Goal: Check status: Check status

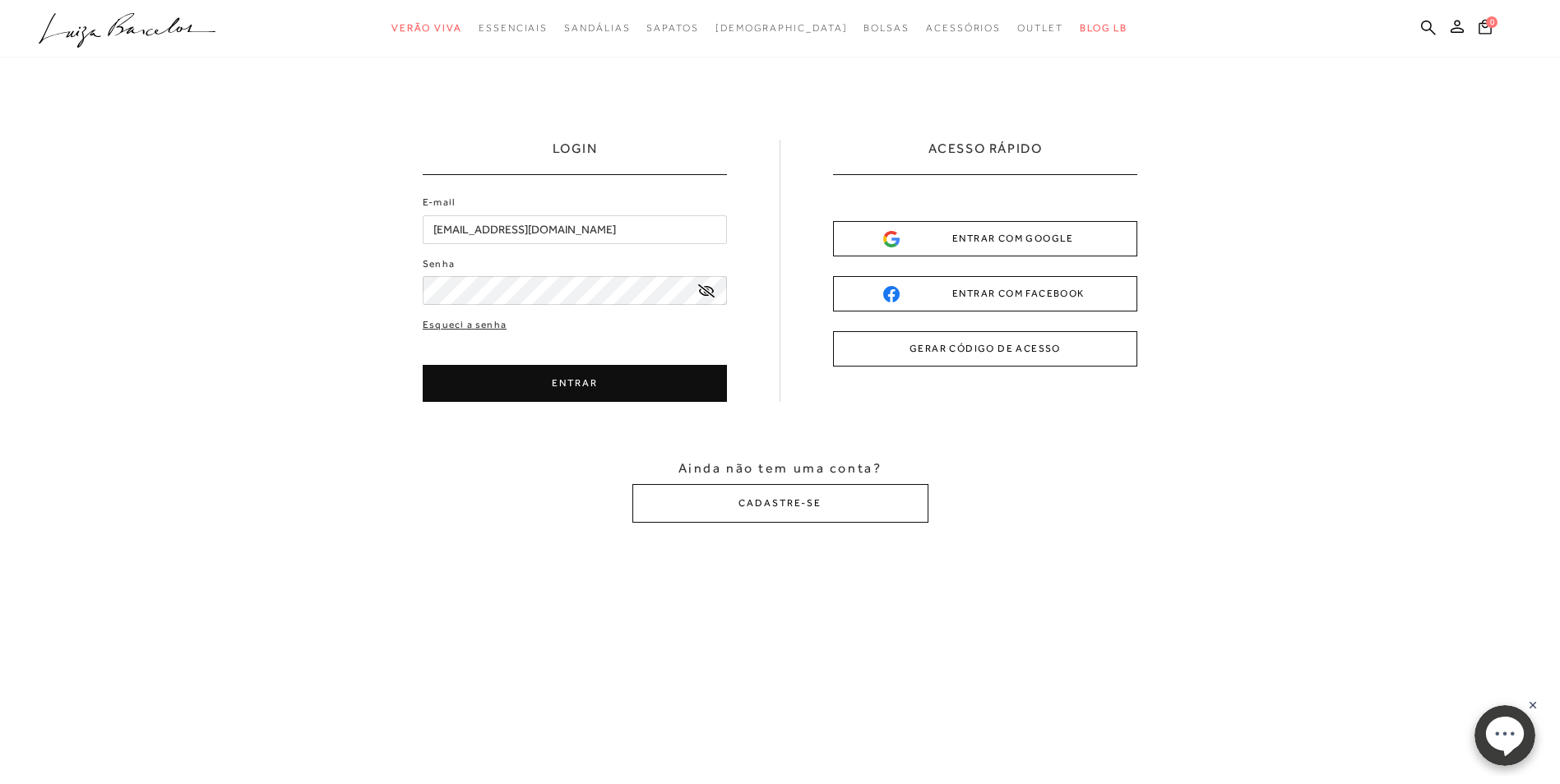
click at [580, 378] on button "ENTRAR" at bounding box center [574, 384] width 304 height 37
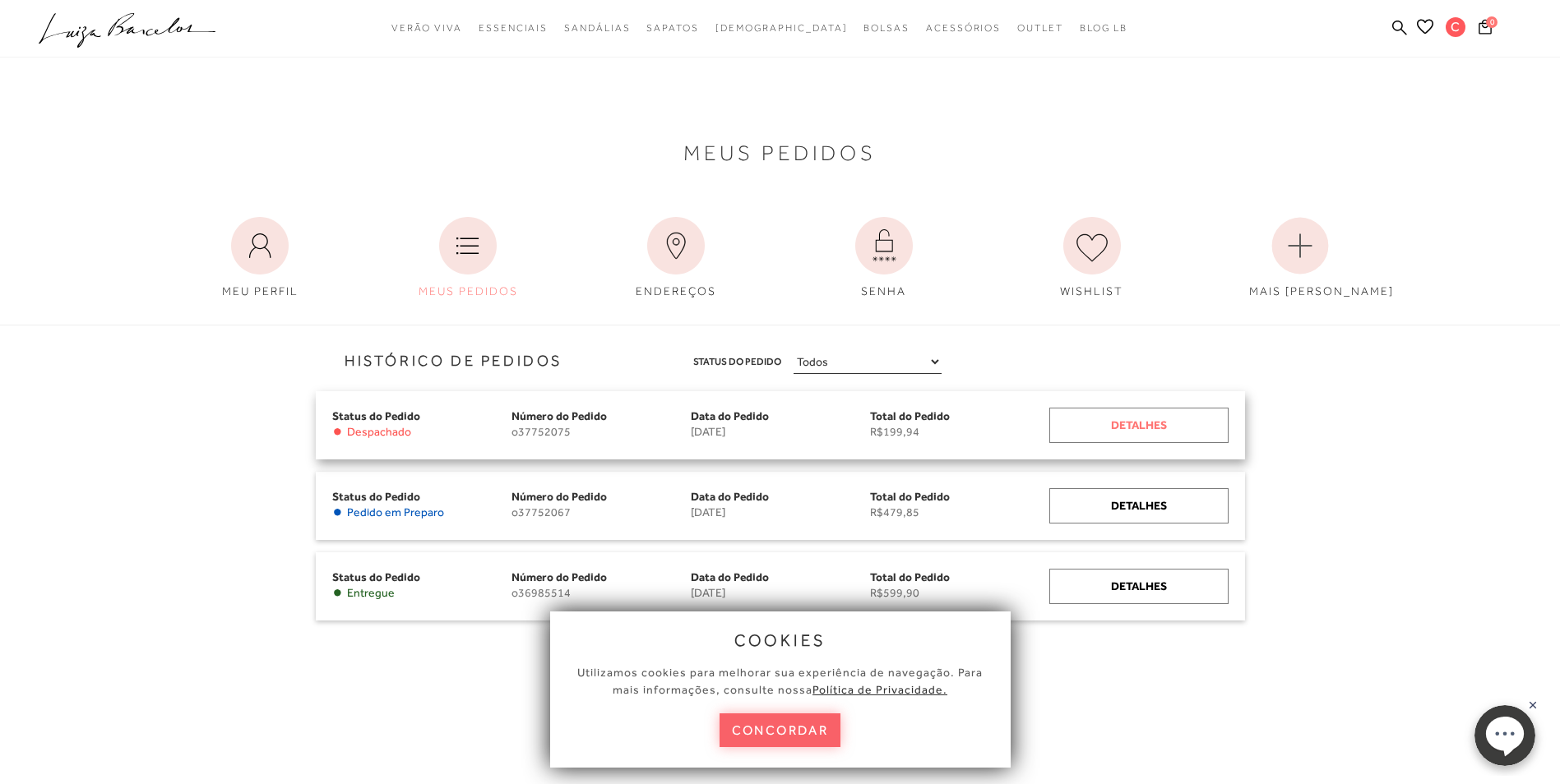
click at [1138, 416] on div "Detalhes" at bounding box center [1138, 425] width 179 height 36
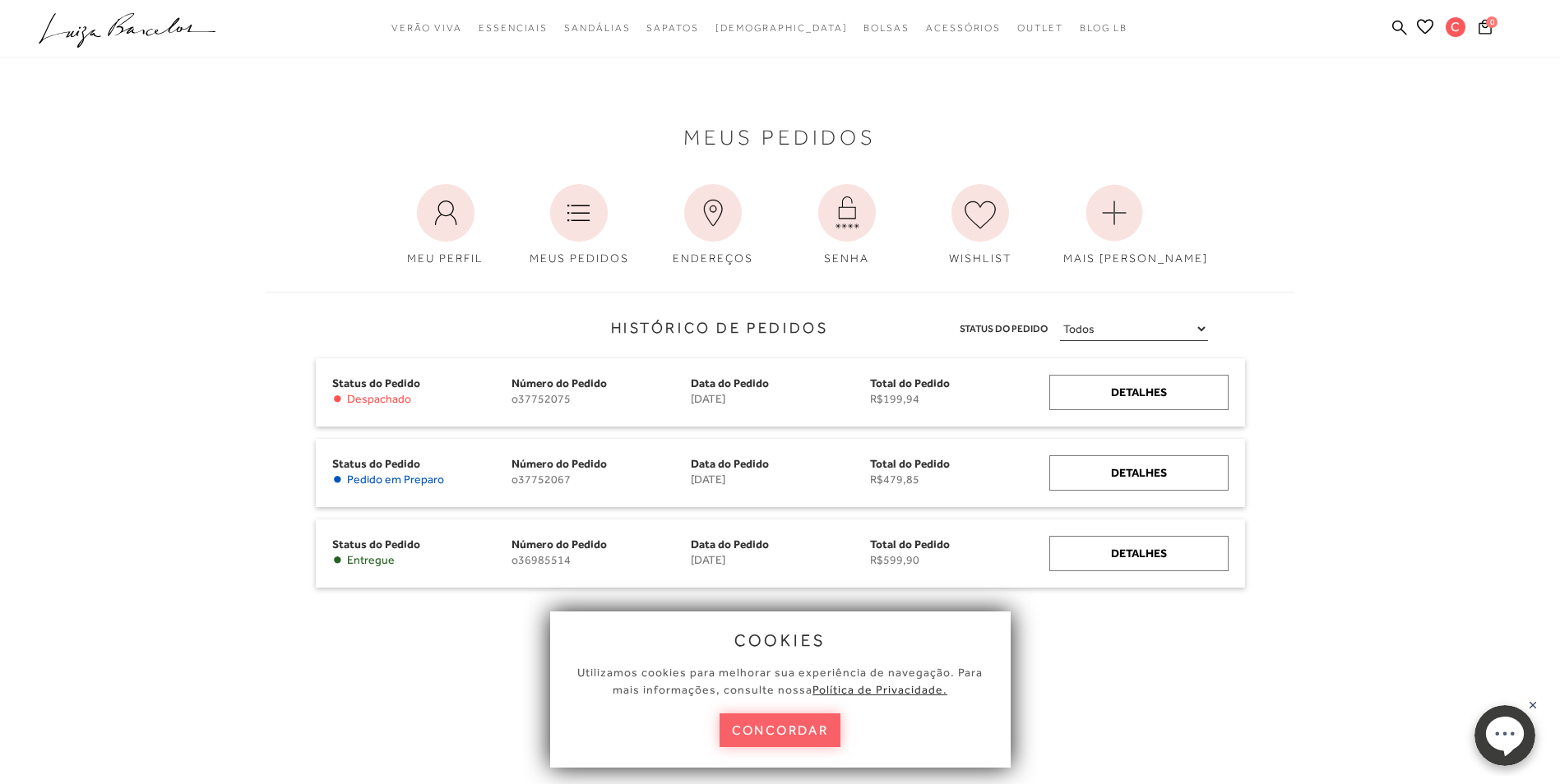
scroll to position [329, 0]
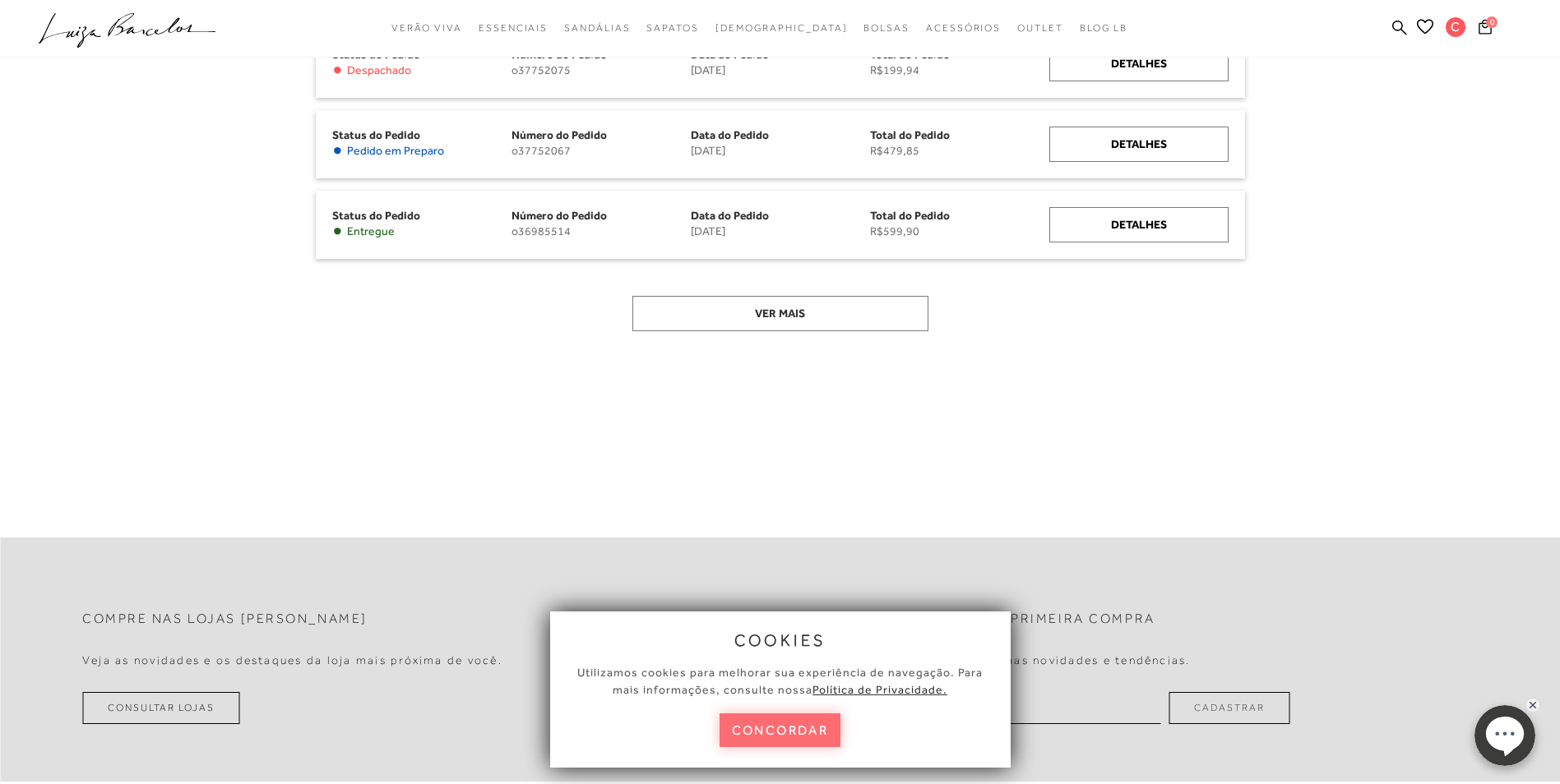
click at [826, 739] on button "concordar" at bounding box center [780, 731] width 122 height 34
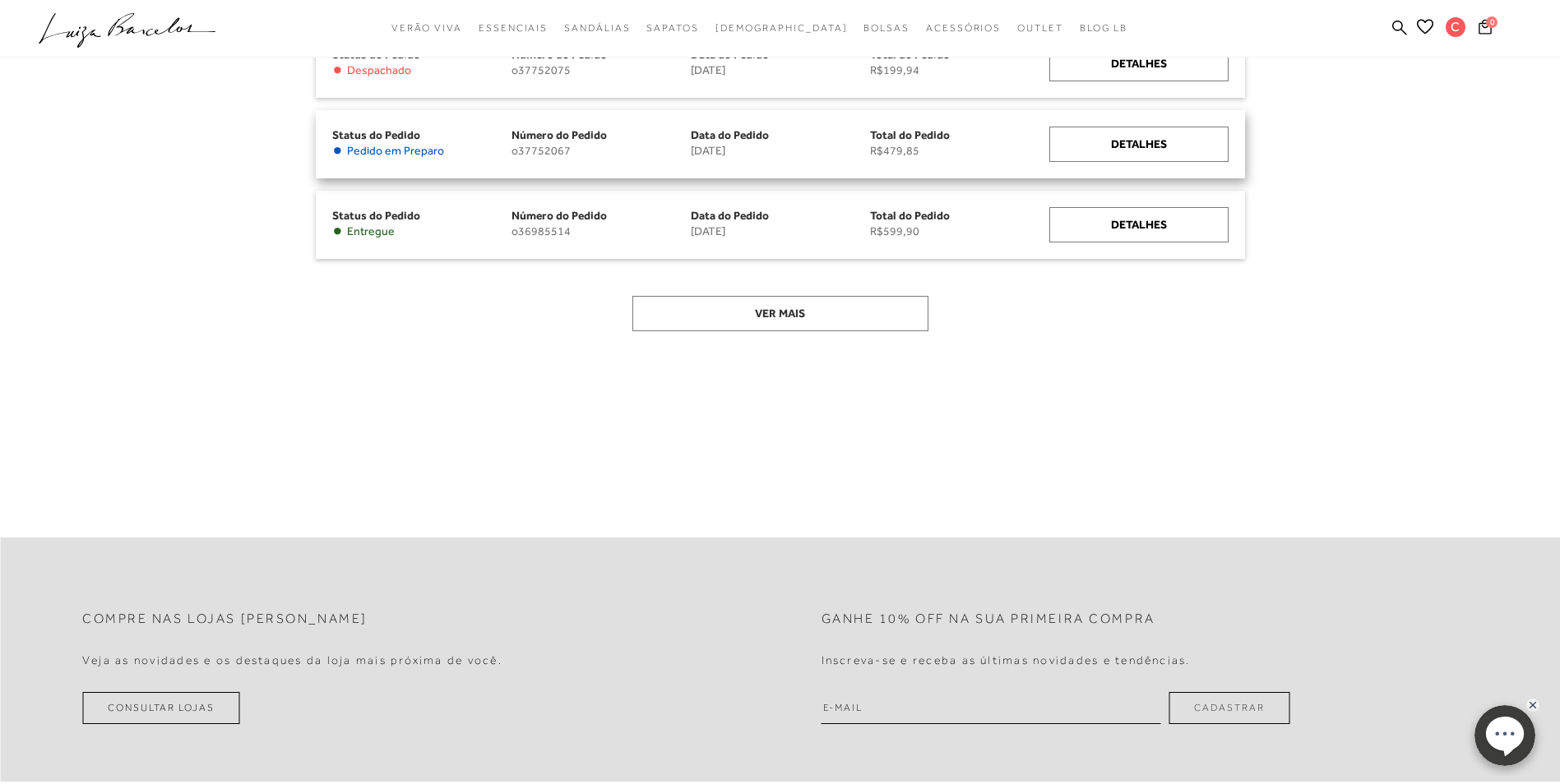
scroll to position [82, 0]
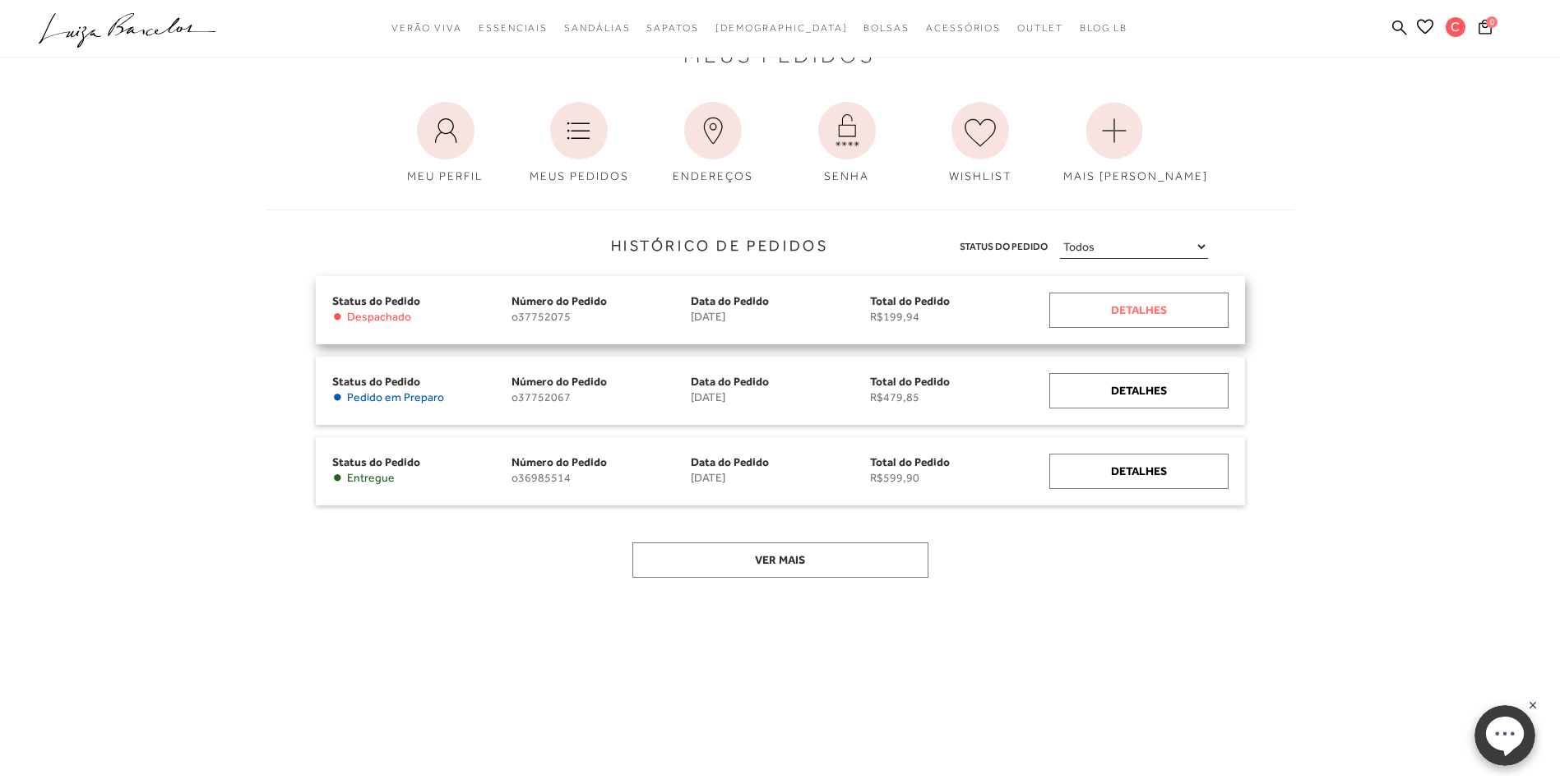
click at [1142, 306] on div "Detalhes" at bounding box center [1138, 310] width 179 height 36
click at [1114, 306] on div "Detalhes" at bounding box center [1138, 310] width 179 height 36
click at [1142, 314] on div "Detalhes" at bounding box center [1138, 310] width 179 height 36
click at [1129, 310] on div "Detalhes" at bounding box center [1138, 310] width 179 height 36
click at [1164, 311] on div "Detalhes" at bounding box center [1138, 310] width 179 height 36
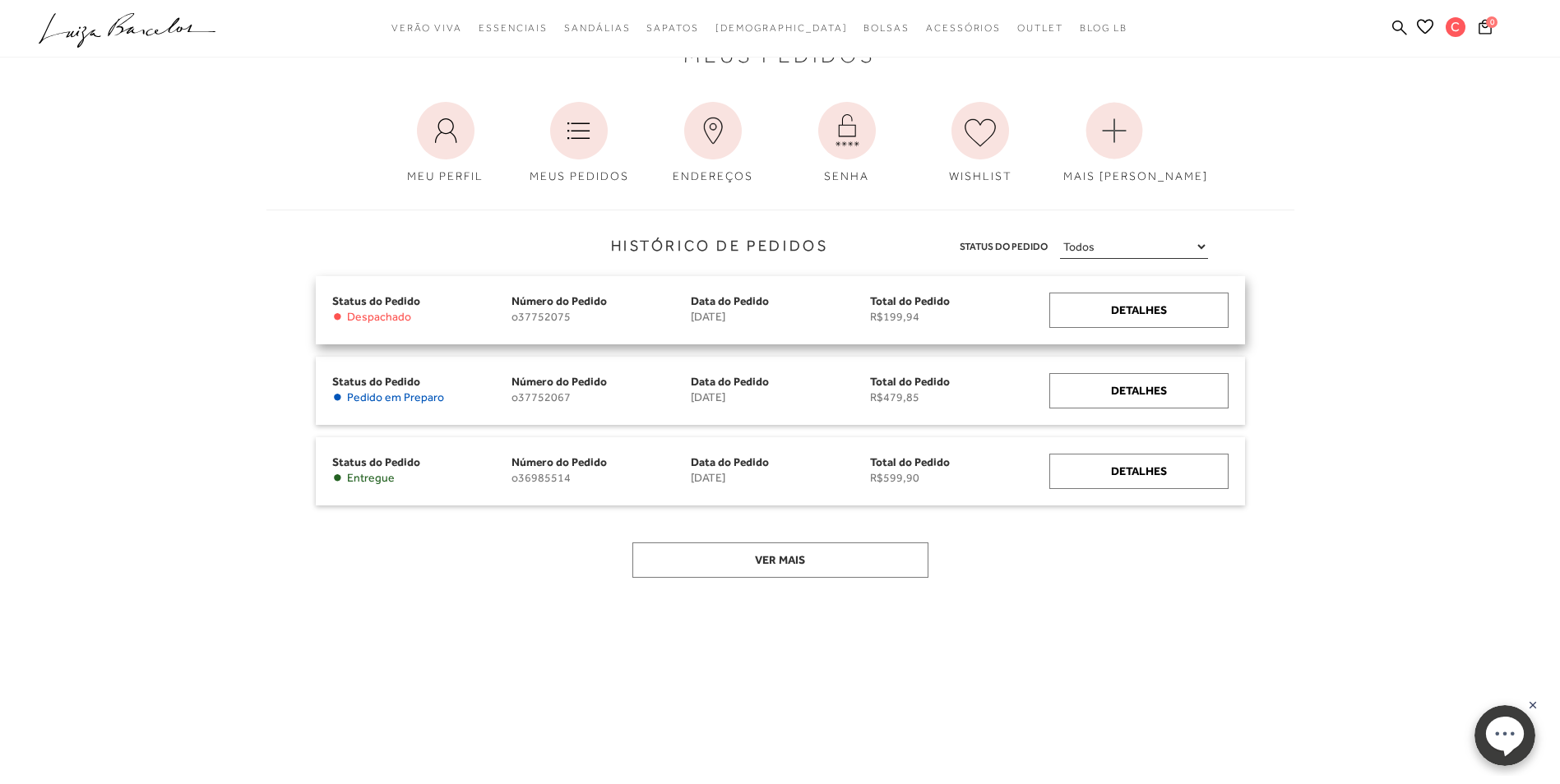
click at [609, 315] on span "o37752075" at bounding box center [601, 317] width 179 height 14
click at [1136, 309] on div "Detalhes" at bounding box center [1138, 310] width 179 height 36
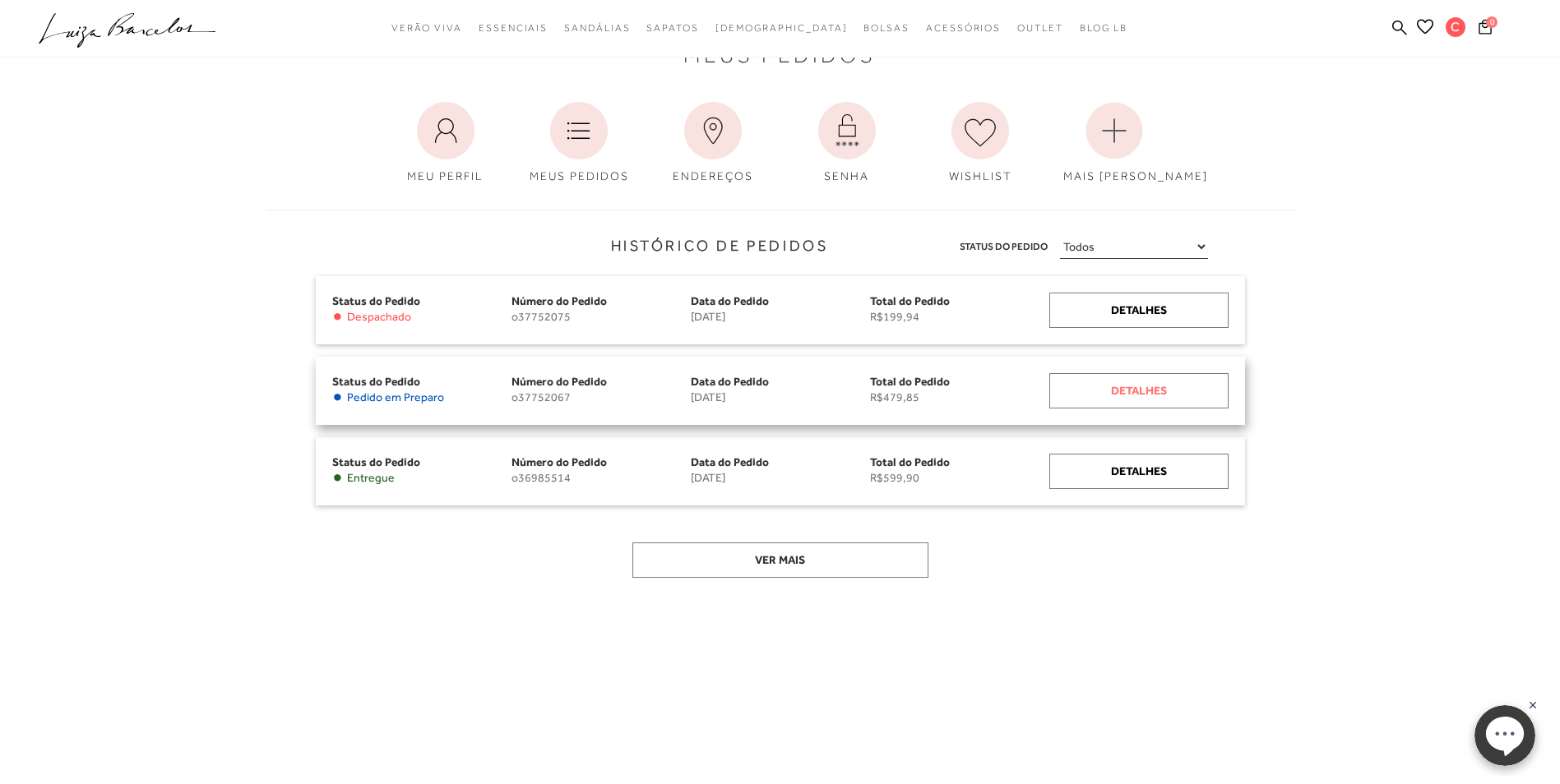
click at [1182, 390] on div "Detalhes" at bounding box center [1138, 391] width 179 height 36
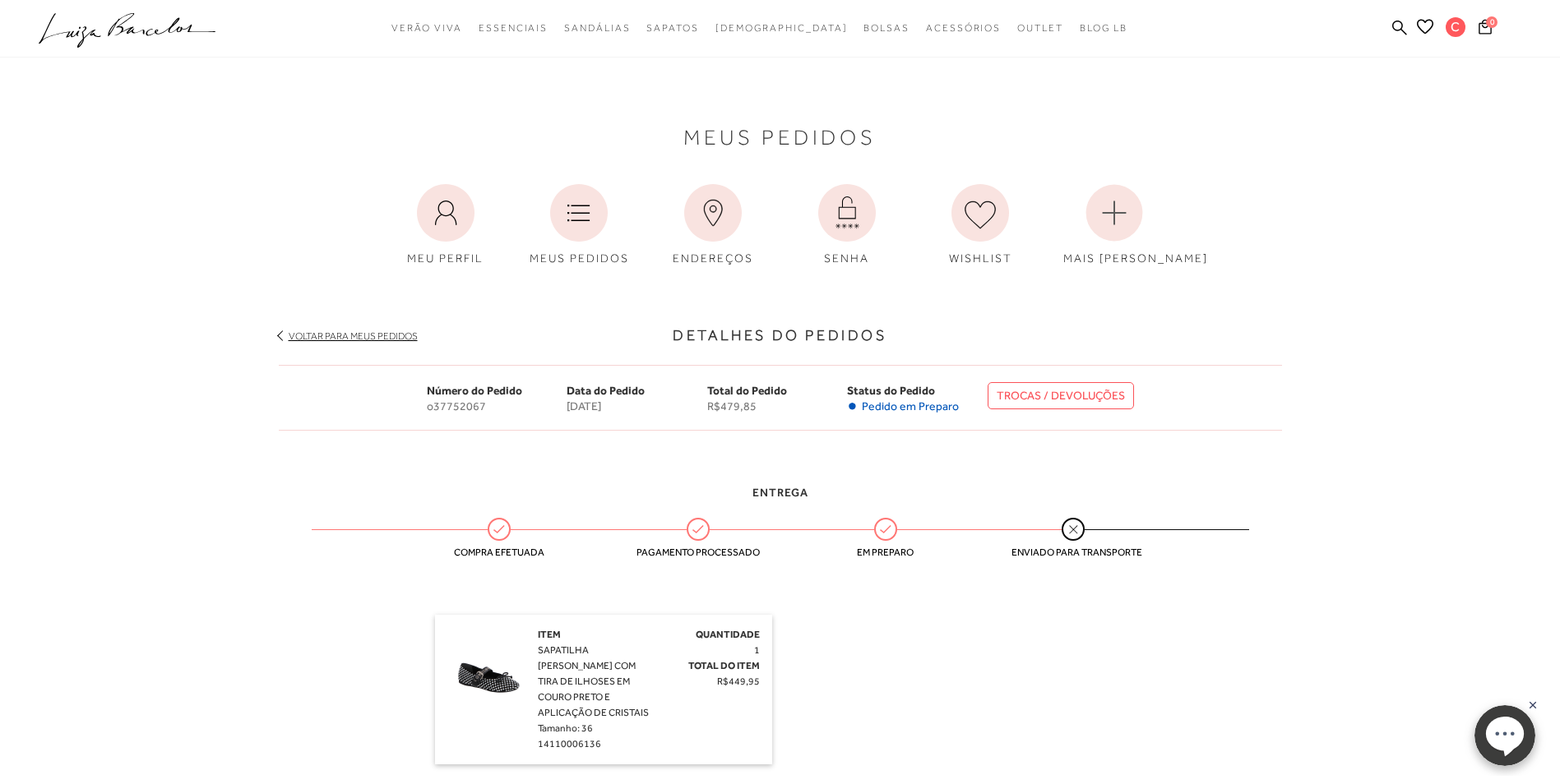
click at [1179, 318] on div "Voltar para meus pedidos" at bounding box center [780, 328] width 1003 height 34
click at [894, 404] on span "Pedido em Preparo" at bounding box center [910, 406] width 97 height 14
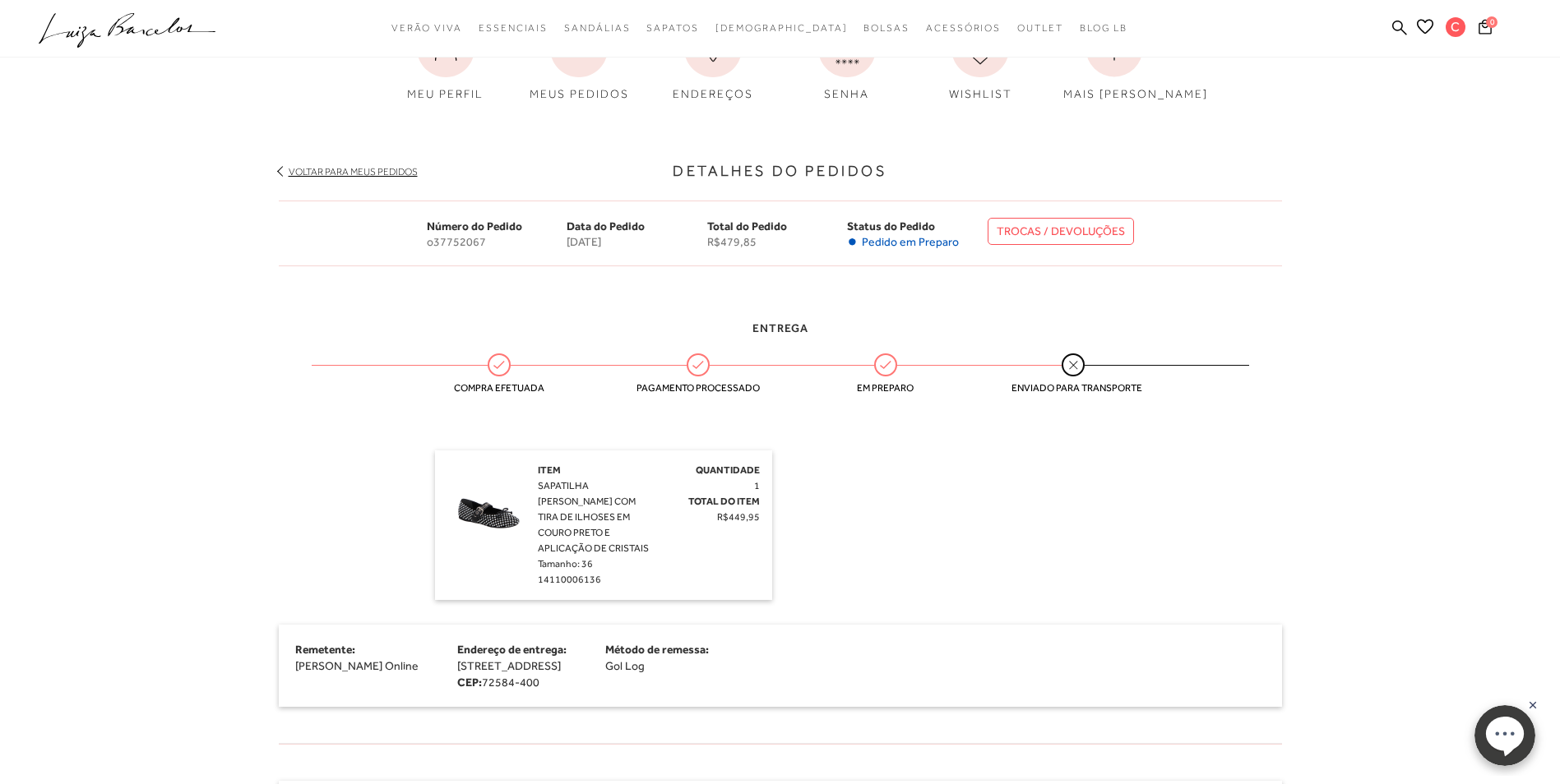
click at [325, 162] on div "Voltar para meus pedidos" at bounding box center [780, 164] width 1003 height 34
click at [334, 167] on link "Voltar para meus pedidos" at bounding box center [353, 172] width 129 height 11
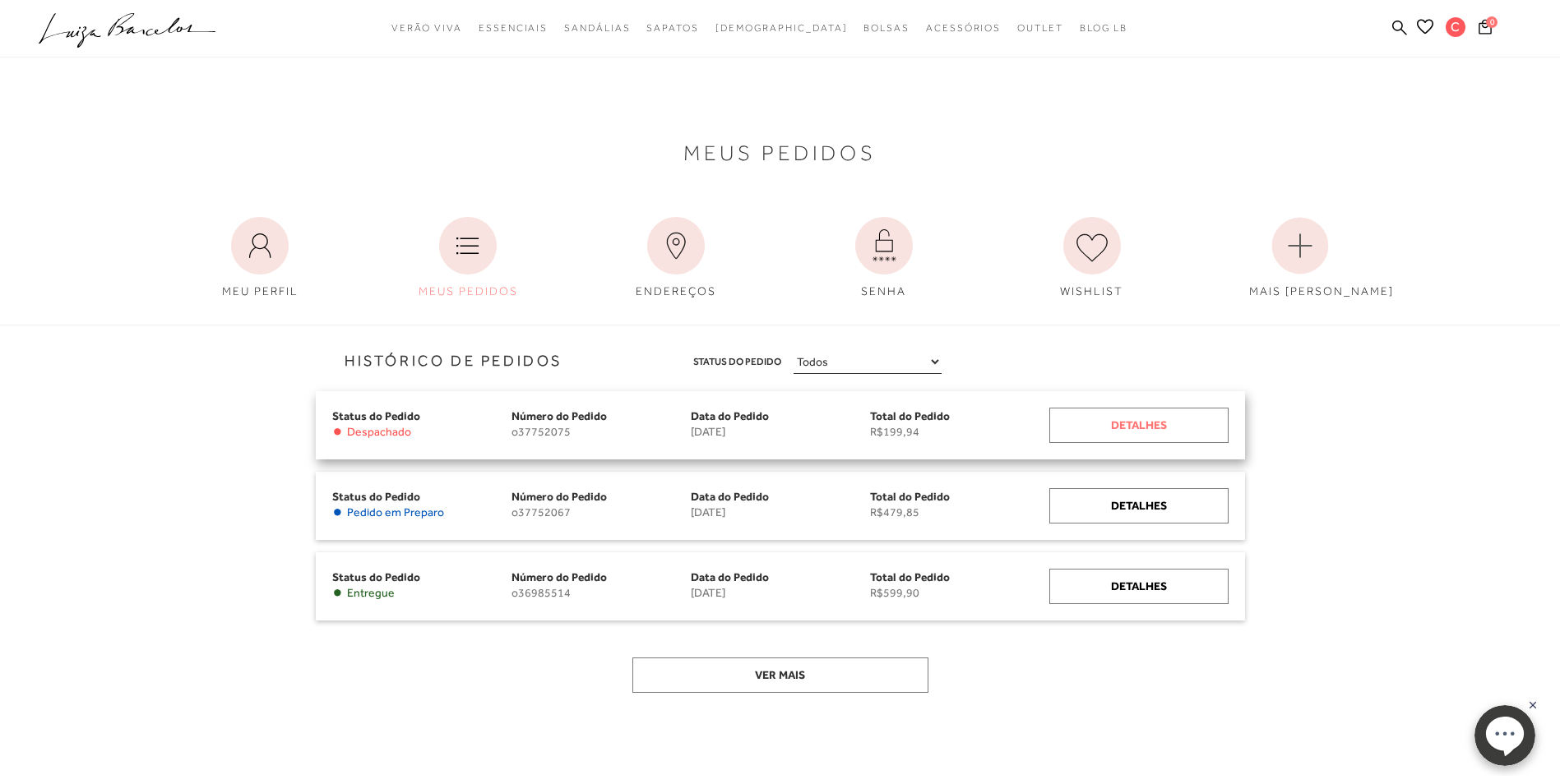
click at [1154, 429] on div "Detalhes" at bounding box center [1138, 425] width 179 height 36
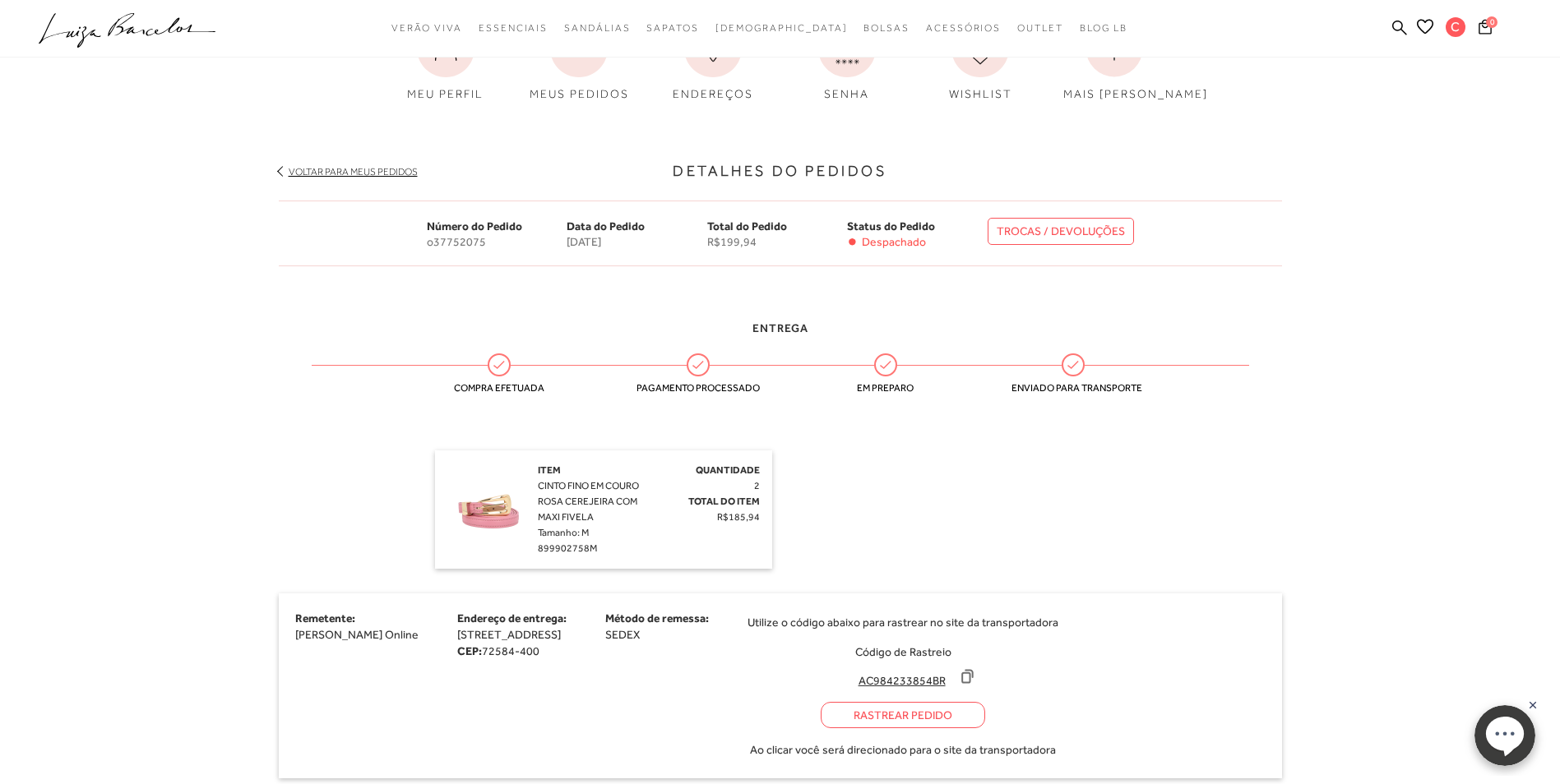
scroll to position [411, 0]
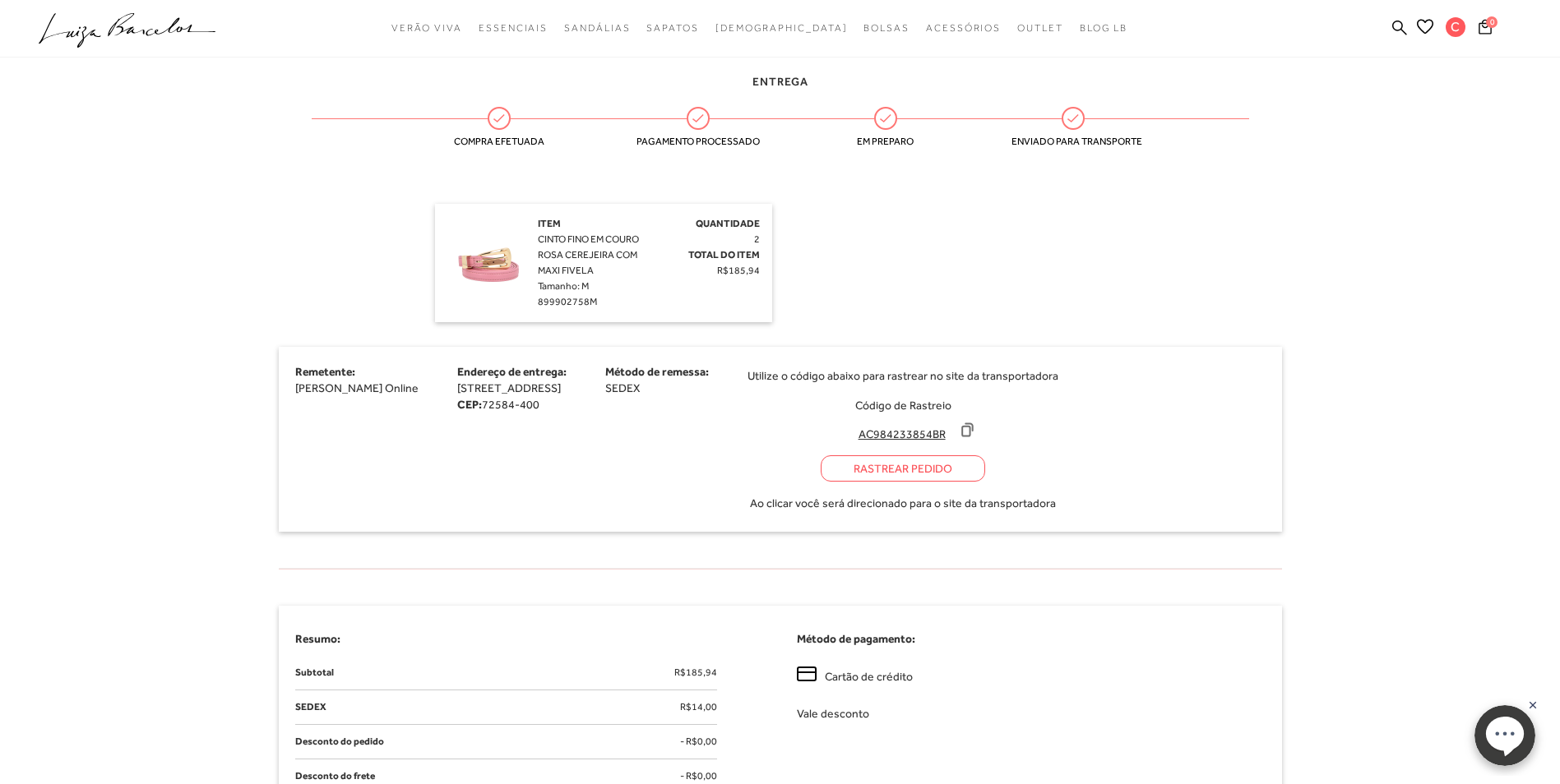
drag, startPoint x: 932, startPoint y: 437, endPoint x: 1000, endPoint y: 434, distance: 68.1
click at [956, 434] on input "AC984233854BR" at bounding box center [901, 435] width 109 height 17
drag, startPoint x: 1000, startPoint y: 434, endPoint x: 986, endPoint y: 435, distance: 14.0
click at [974, 475] on div "Rastrear Pedido" at bounding box center [903, 468] width 165 height 26
click at [483, 244] on img at bounding box center [489, 257] width 82 height 82
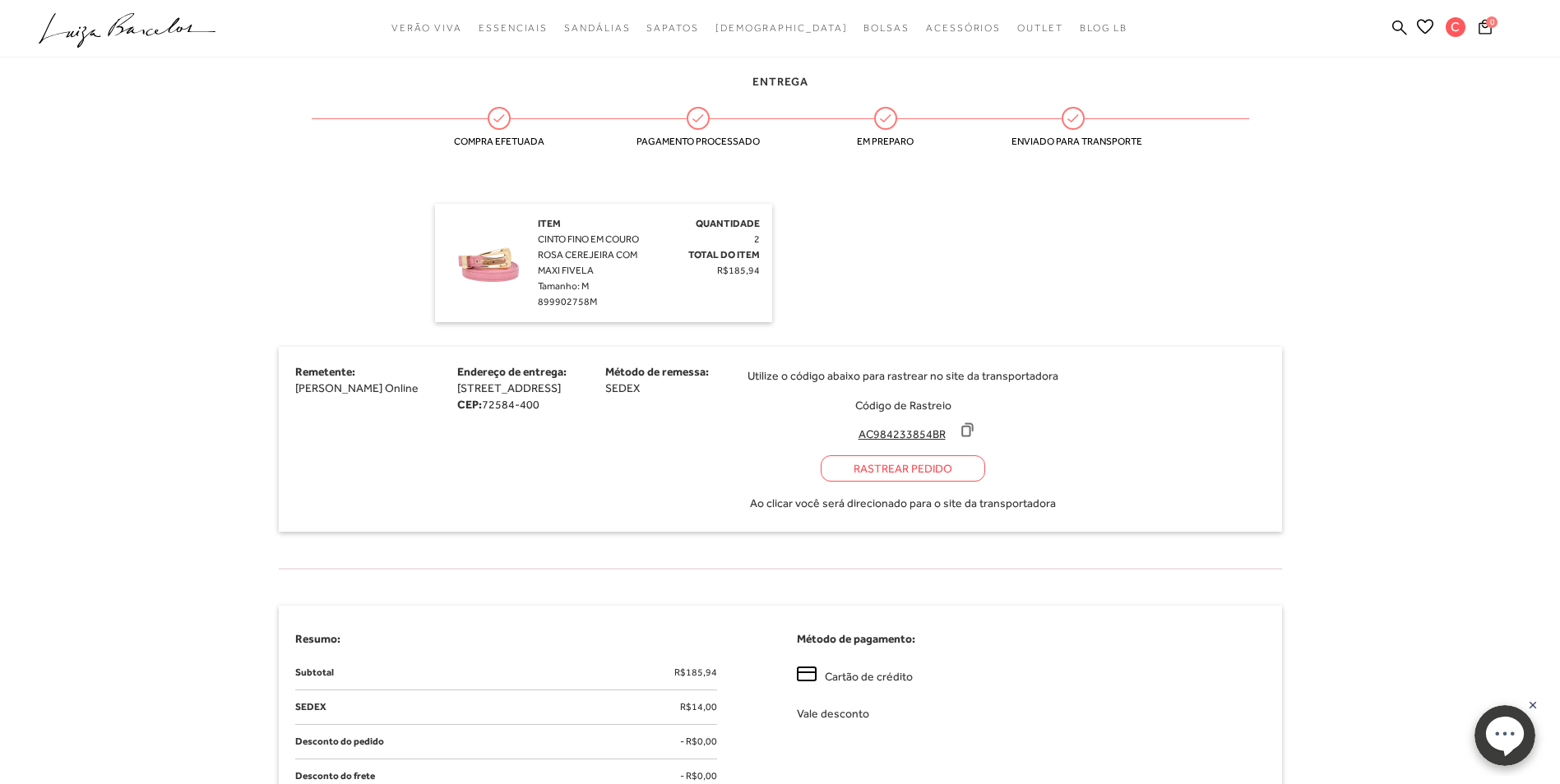
click at [583, 245] on div "Item CINTO FINO EM COURO ROSA CEREJEIRA COM MAXI FIVELA Tamanho: M 899902758M" at bounding box center [595, 263] width 117 height 93
drag, startPoint x: 537, startPoint y: 239, endPoint x: 619, endPoint y: 268, distance: 87.0
click at [619, 268] on div "Item CINTO FINO EM COURO ROSA CEREJEIRA COM MAXI FIVELA Tamanho: M 899902758M" at bounding box center [595, 263] width 117 height 93
drag, startPoint x: 619, startPoint y: 268, endPoint x: 591, endPoint y: 262, distance: 28.6
copy span "CINTO FINO EM COURO ROSA CEREJEIRA COM MAXI FIVELA"
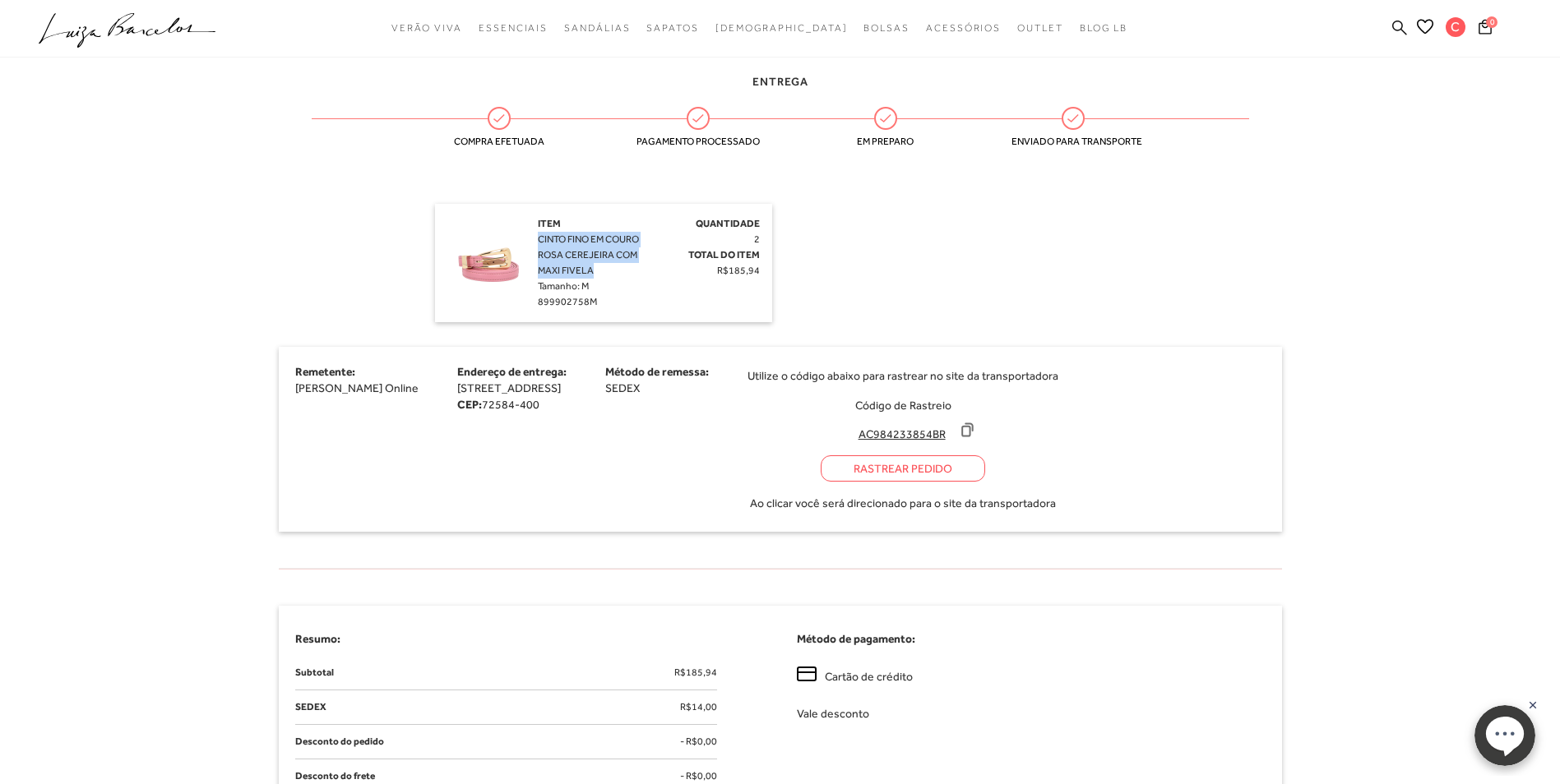
click at [1397, 31] on icon at bounding box center [1399, 27] width 15 height 16
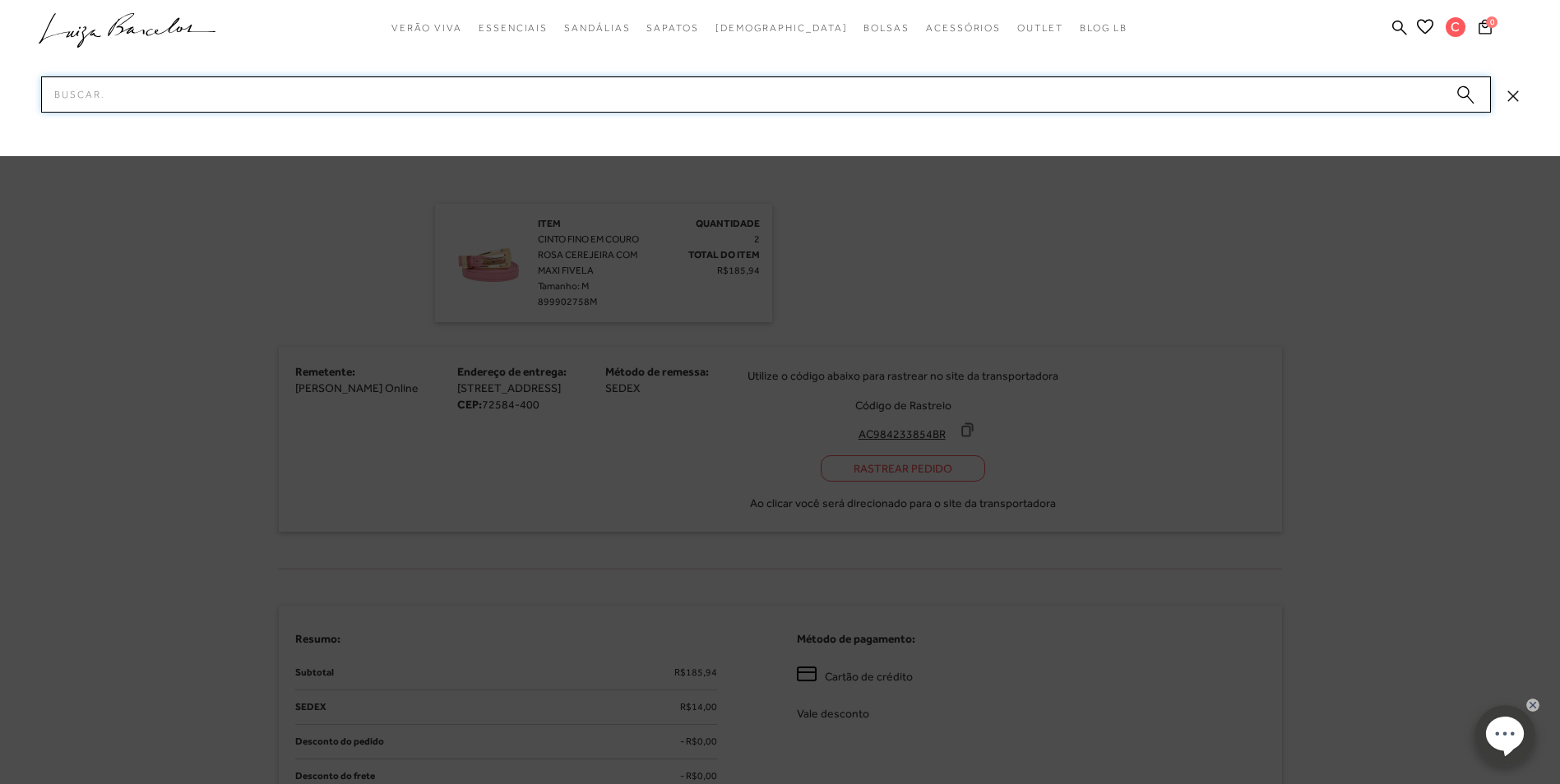
click at [221, 100] on input "Pesquisar" at bounding box center [766, 94] width 1450 height 36
paste input "CINTO FINO EM COURO ROSA CEREJEIRA COM MAXI FIVELA"
type input "CINTO FINO EM COURO ROSA CEREJEIRA COM MAXI FIVELA"
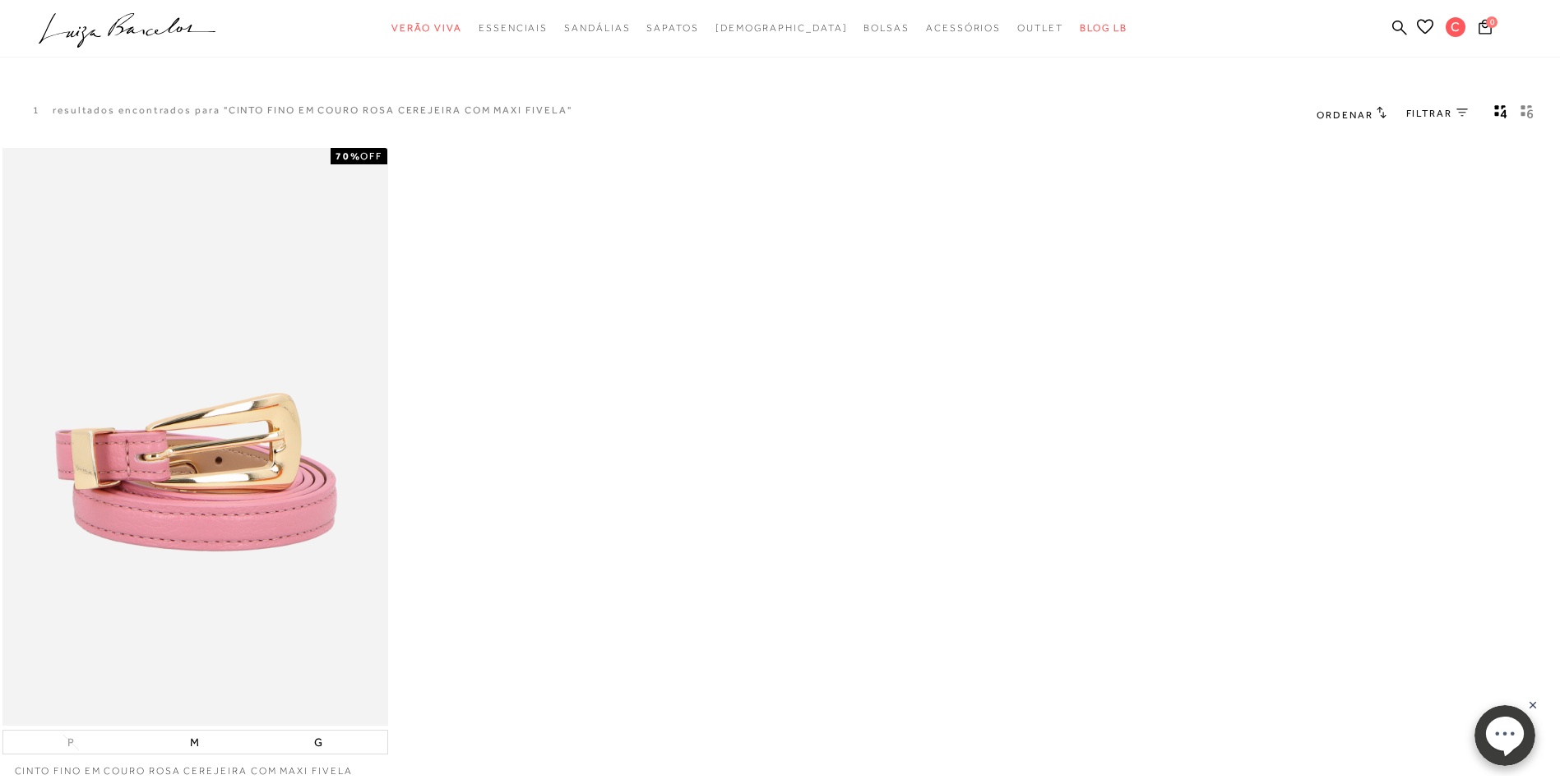
scroll to position [247, 0]
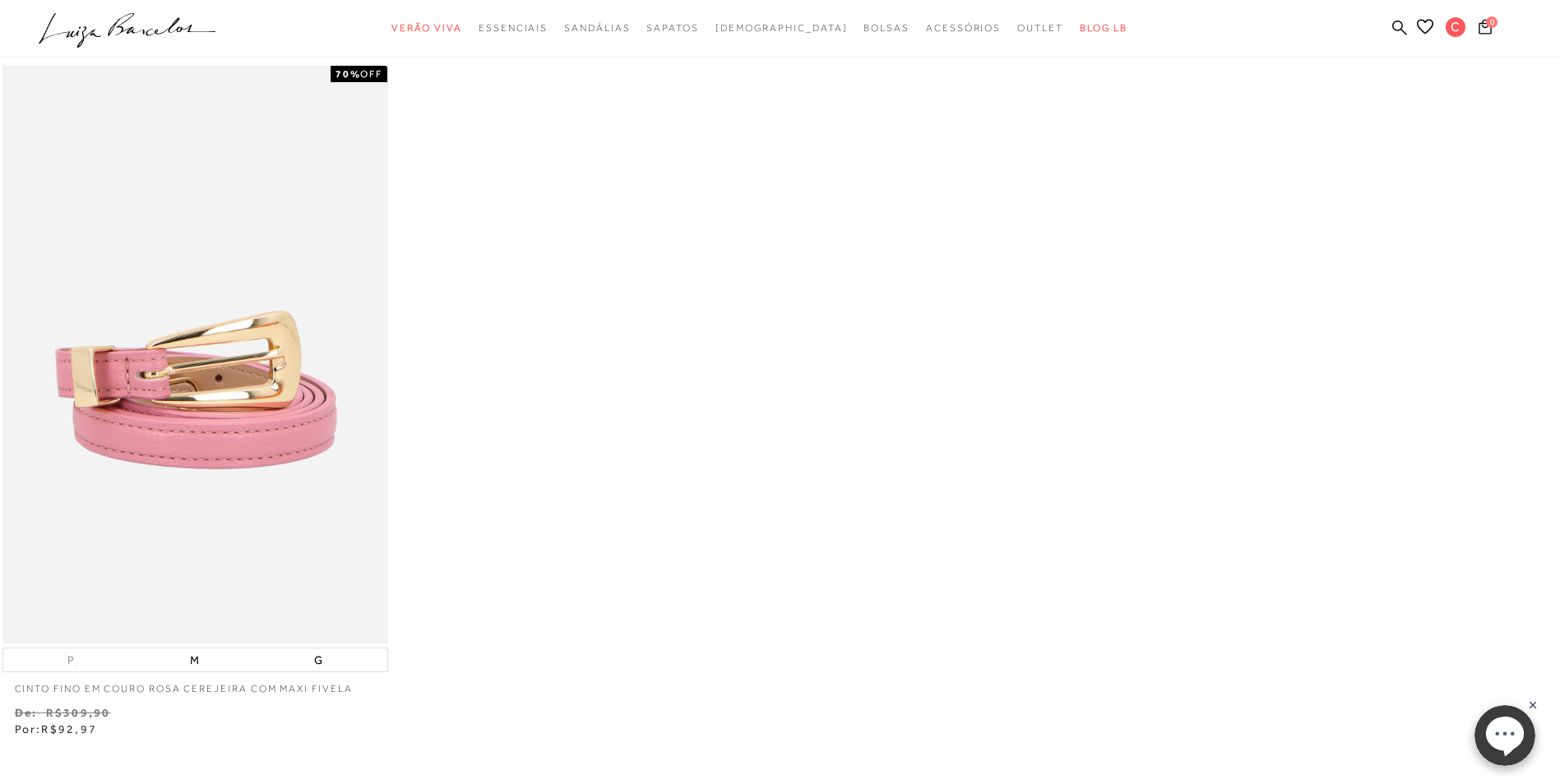
click at [210, 390] on img at bounding box center [194, 355] width 382 height 574
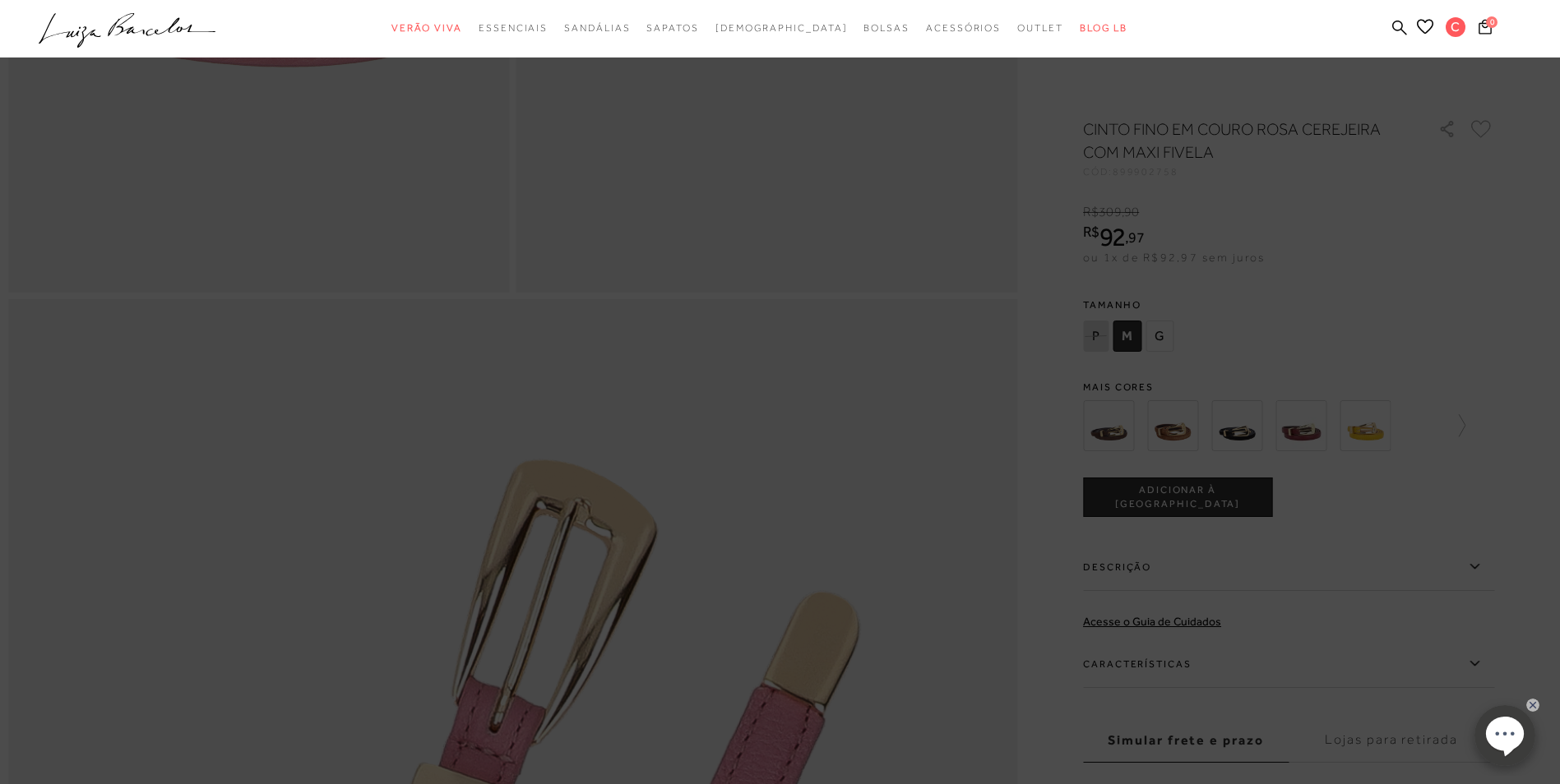
scroll to position [82, 0]
